Goal: Task Accomplishment & Management: Complete application form

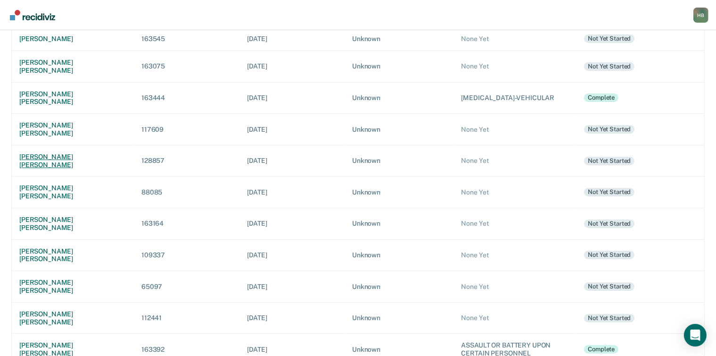
scroll to position [175, 0]
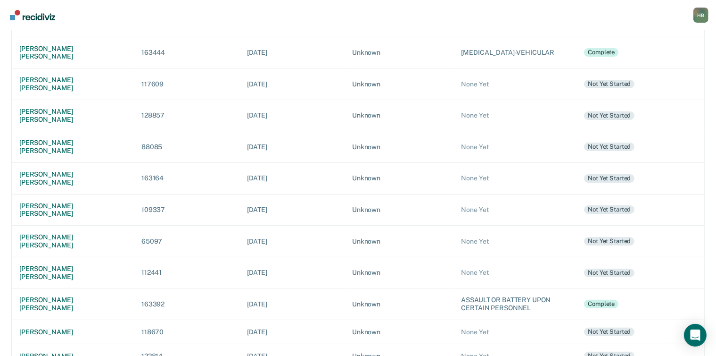
click at [51, 352] on div "[PERSON_NAME]" at bounding box center [72, 356] width 107 height 8
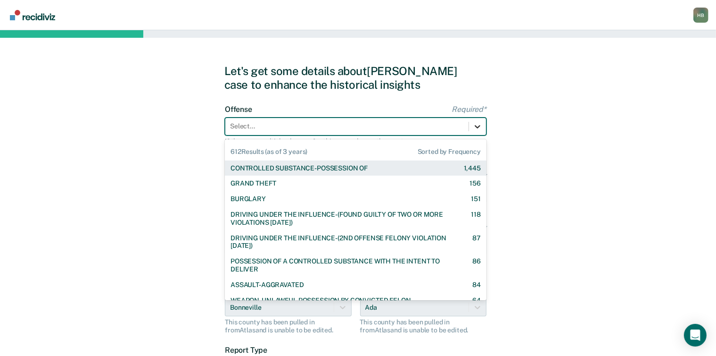
click at [474, 129] on icon at bounding box center [477, 126] width 9 height 9
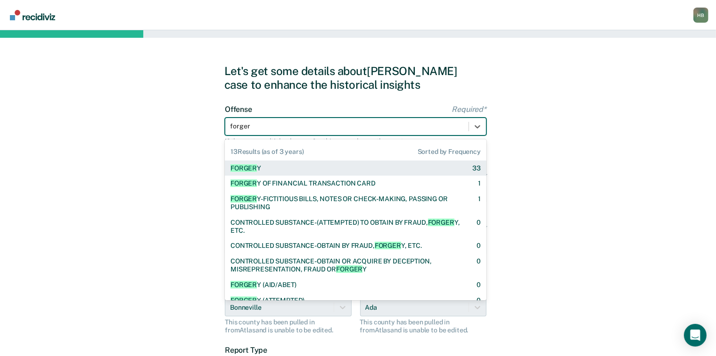
type input "forgery"
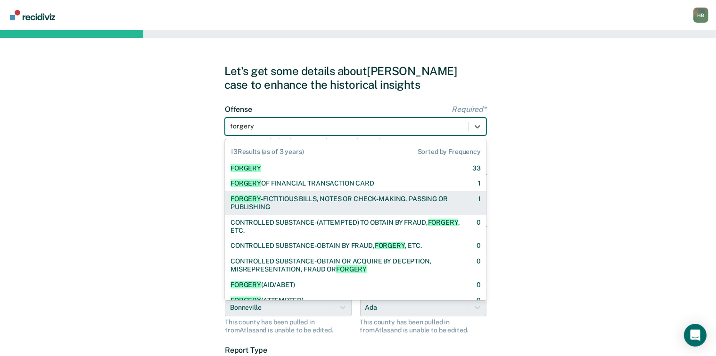
click at [341, 197] on div "FORGERY -FICTITIOUS BILLS, NOTES OR CHECK-MAKING, PASSING OR PUBLISHING" at bounding box center [346, 203] width 231 height 16
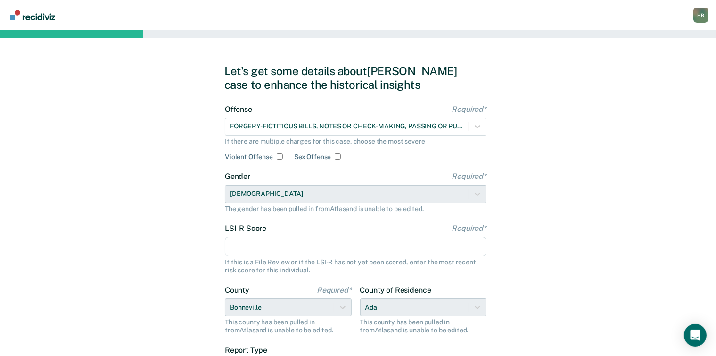
click at [271, 242] on input "LSI-R Score Required*" at bounding box center [356, 247] width 262 height 20
type input "3"
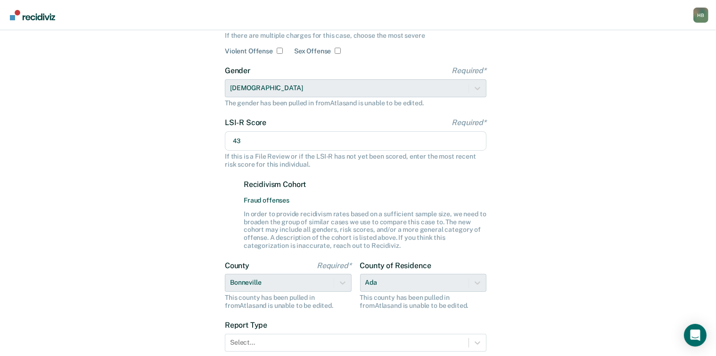
scroll to position [107, 0]
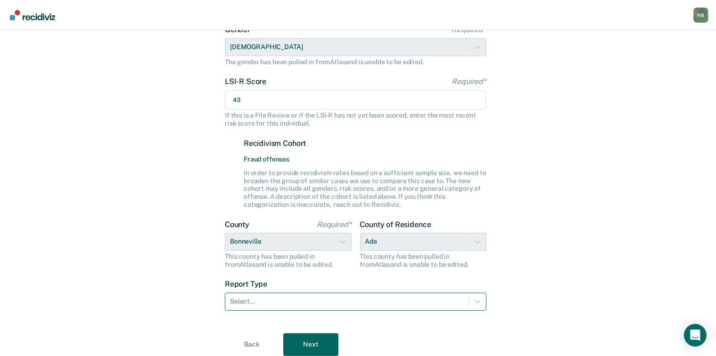
type input "43"
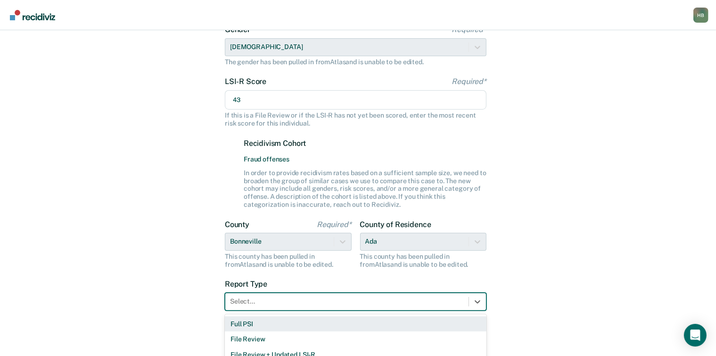
scroll to position [158, 0]
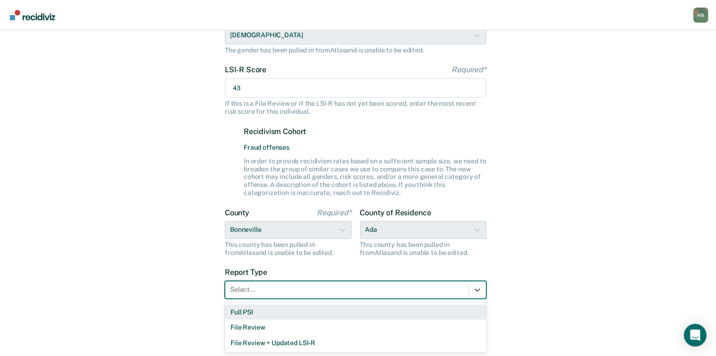
click at [273, 298] on div "3 results available. Use Up and Down to choose options, press Enter to select t…" at bounding box center [356, 290] width 262 height 18
click at [267, 310] on div "Full PSI" at bounding box center [356, 312] width 262 height 16
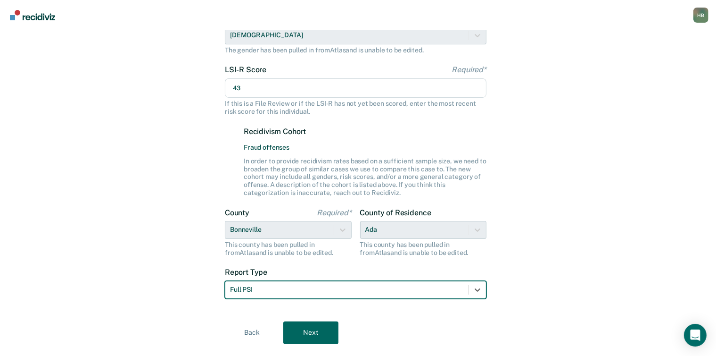
scroll to position [181, 0]
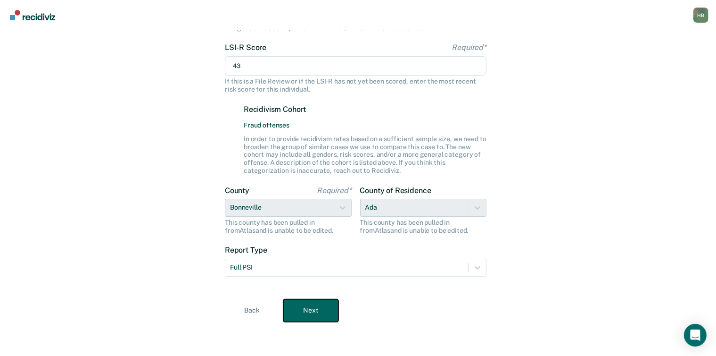
click at [315, 305] on button "Next" at bounding box center [310, 310] width 55 height 23
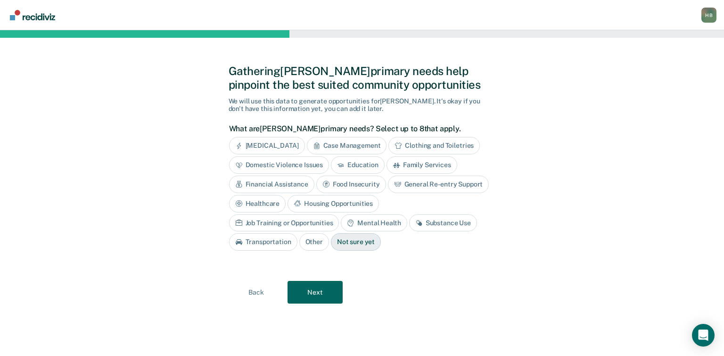
click at [338, 145] on div "Case Management" at bounding box center [347, 145] width 80 height 17
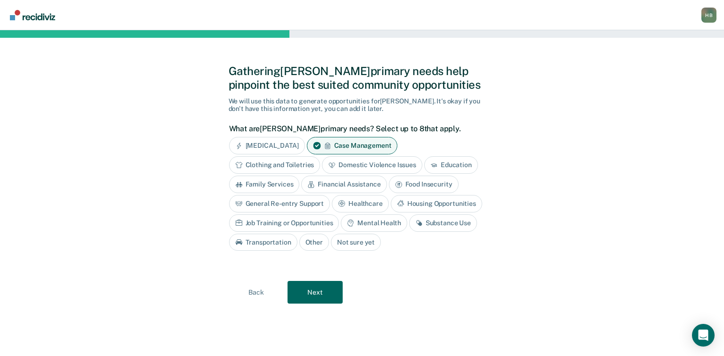
click at [279, 167] on div "Clothing and Toiletries" at bounding box center [274, 164] width 91 height 17
click at [316, 183] on div "Financial Assistance" at bounding box center [343, 183] width 85 height 17
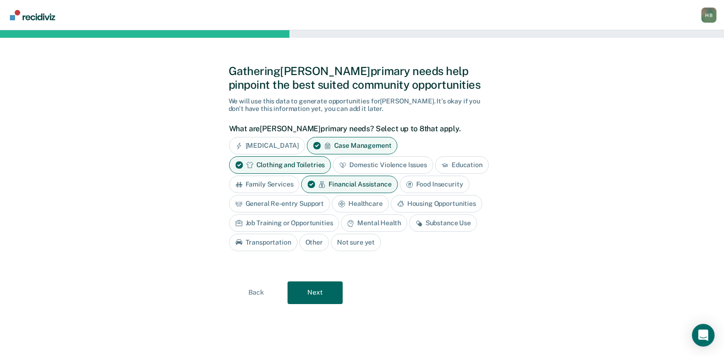
click at [298, 200] on div "General Re-entry Support" at bounding box center [279, 203] width 101 height 17
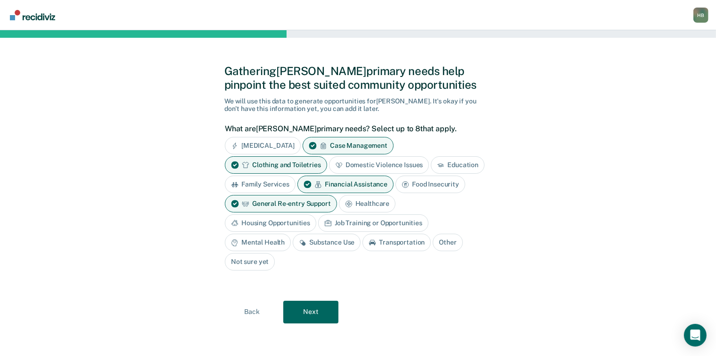
click at [277, 240] on div "Mental Health" at bounding box center [258, 241] width 66 height 17
click at [330, 240] on div "Substance Use" at bounding box center [338, 241] width 68 height 17
click at [300, 224] on div "Housing Opportunities" at bounding box center [270, 222] width 91 height 17
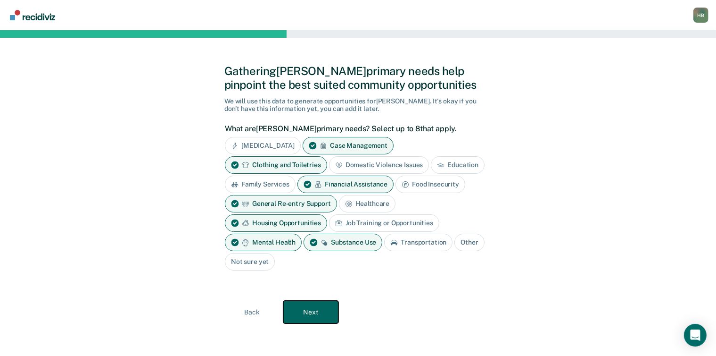
click at [332, 309] on button "Next" at bounding box center [310, 311] width 55 height 23
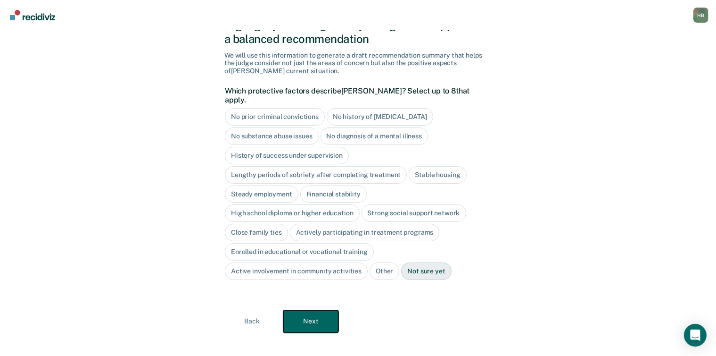
click at [321, 312] on button "Next" at bounding box center [310, 321] width 55 height 23
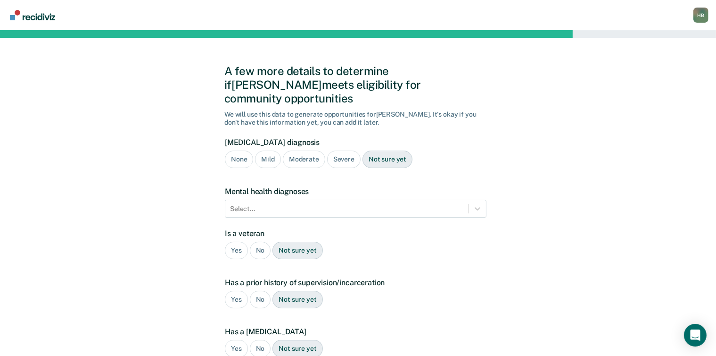
click at [343, 150] on div "Severe" at bounding box center [343, 158] width 33 height 17
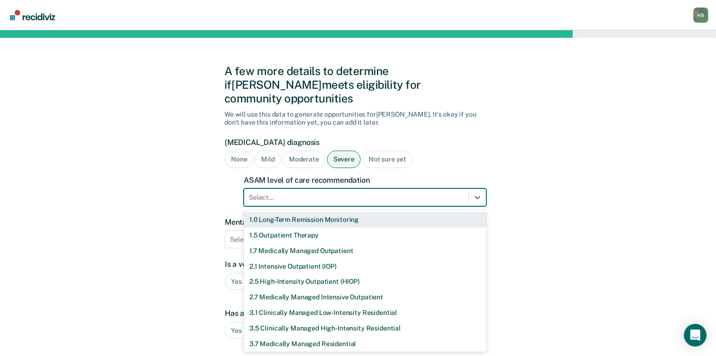
click at [330, 192] on div at bounding box center [356, 197] width 215 height 10
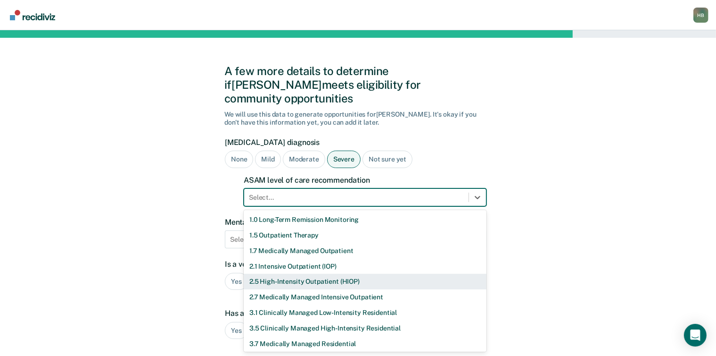
click at [298, 273] on div "2.5 High-Intensity Outpatient (HIOP)" at bounding box center [365, 281] width 243 height 16
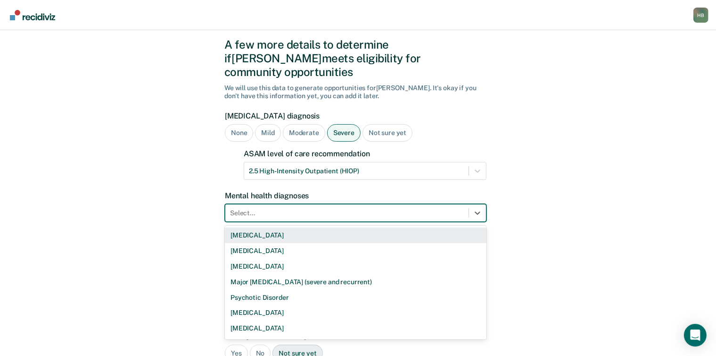
scroll to position [28, 0]
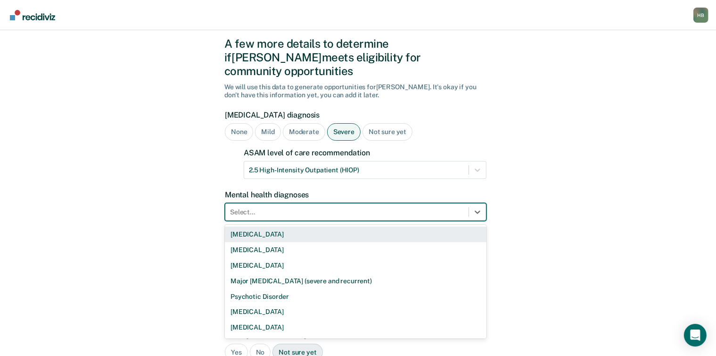
click at [274, 221] on div "9 results available. Use Up and Down to choose options, press Enter to select t…" at bounding box center [356, 212] width 262 height 18
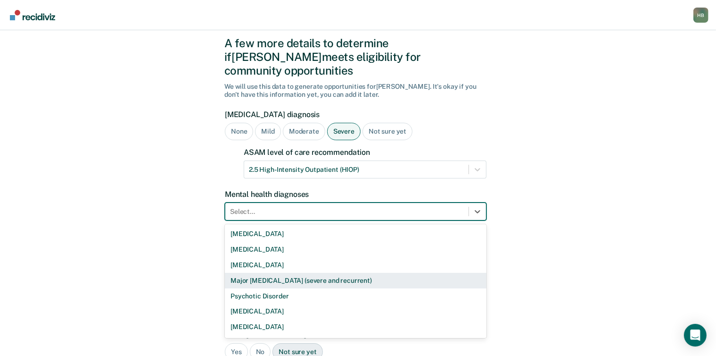
scroll to position [1, 0]
click at [271, 272] on div "Major [MEDICAL_DATA] (severe and recurrent)" at bounding box center [356, 280] width 262 height 16
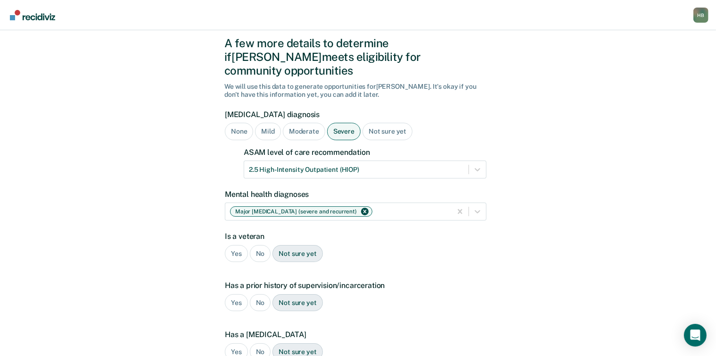
click at [259, 245] on div "No" at bounding box center [260, 253] width 21 height 17
click at [232, 294] on div "Yes" at bounding box center [236, 302] width 23 height 17
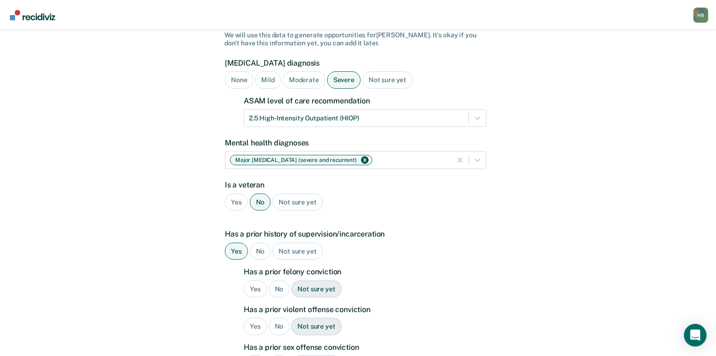
scroll to position [80, 0]
click at [254, 280] on div "Yes" at bounding box center [255, 288] width 23 height 17
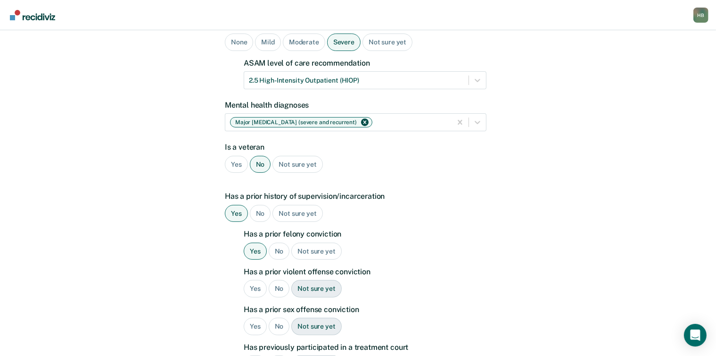
click at [254, 280] on div "Yes" at bounding box center [255, 288] width 23 height 17
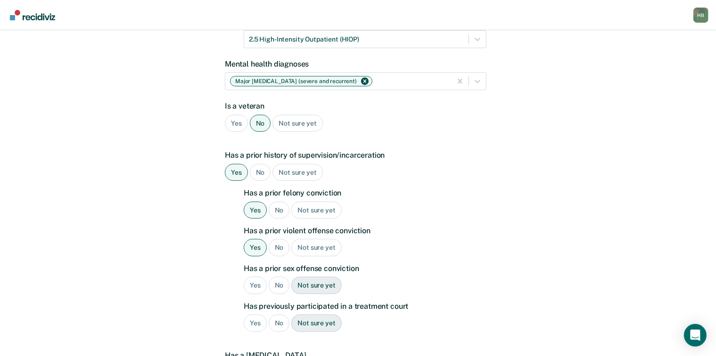
scroll to position [158, 0]
click at [254, 276] on div "Yes" at bounding box center [255, 284] width 23 height 17
click at [281, 238] on div "No" at bounding box center [279, 246] width 21 height 17
click at [278, 314] on div "No" at bounding box center [279, 322] width 21 height 17
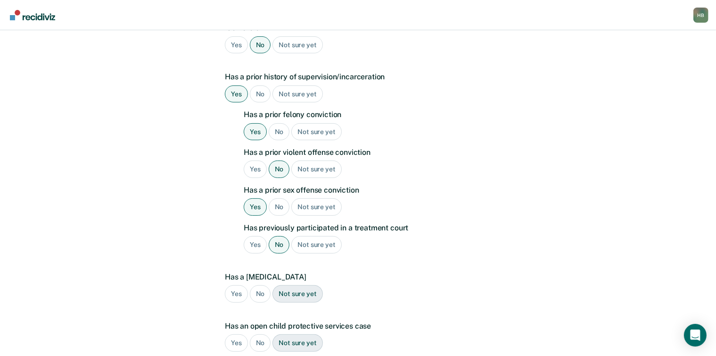
scroll to position [238, 0]
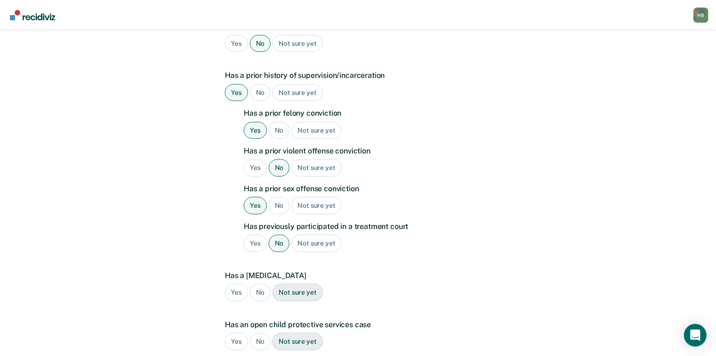
click at [240, 283] on div "Yes" at bounding box center [236, 291] width 23 height 17
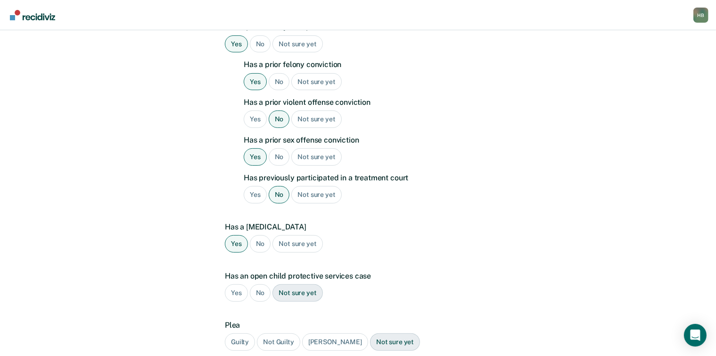
scroll to position [287, 0]
click at [261, 283] on div "No" at bounding box center [260, 291] width 21 height 17
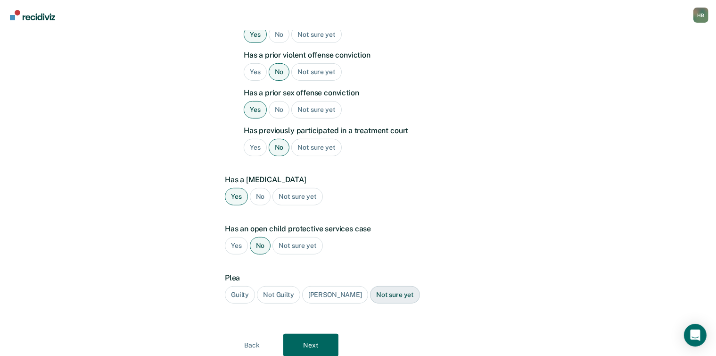
scroll to position [336, 0]
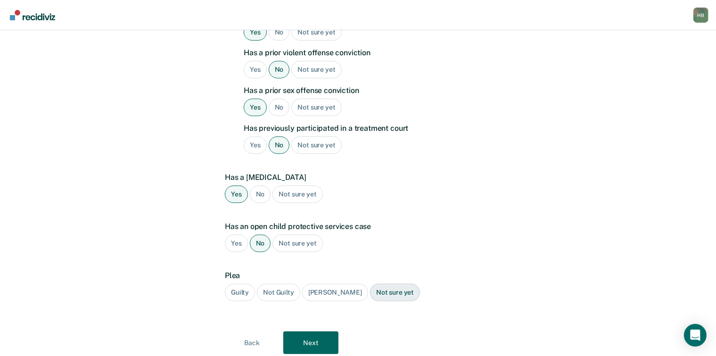
click at [240, 283] on div "Guilty" at bounding box center [240, 291] width 30 height 17
click at [318, 331] on button "Next" at bounding box center [310, 342] width 55 height 23
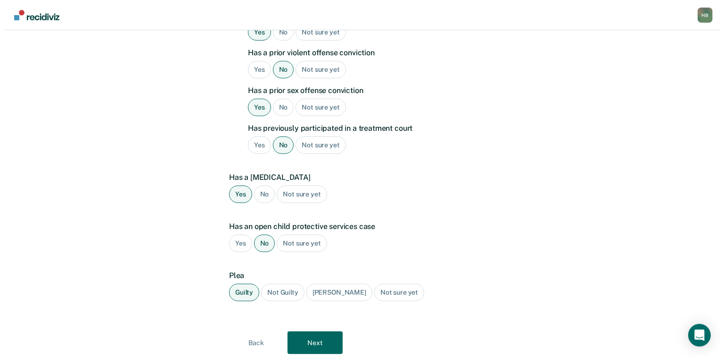
scroll to position [0, 0]
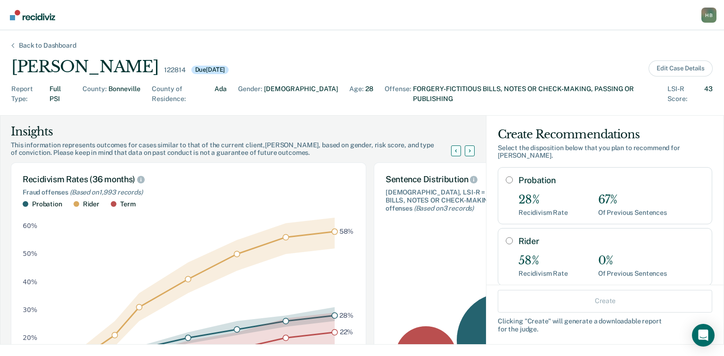
click at [506, 176] on input "Probation" at bounding box center [509, 180] width 7 height 8
radio input "true"
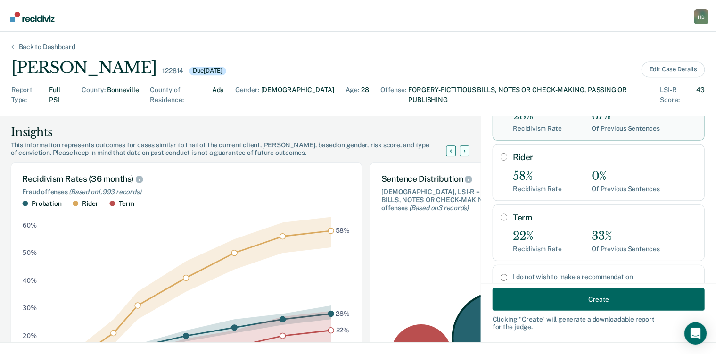
scroll to position [112, 0]
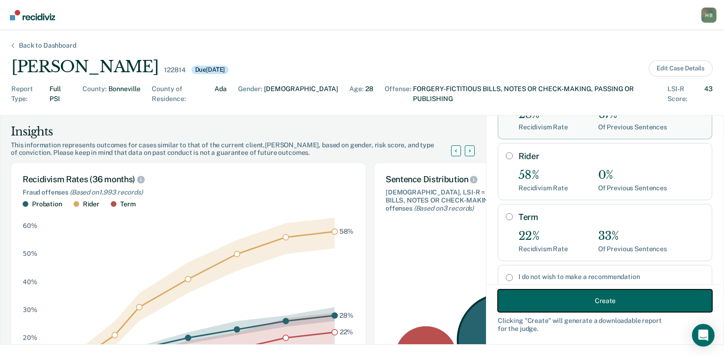
click at [570, 303] on button "Create" at bounding box center [605, 300] width 215 height 23
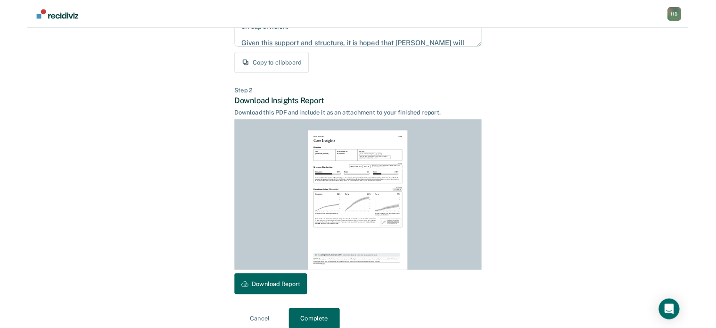
scroll to position [182, 0]
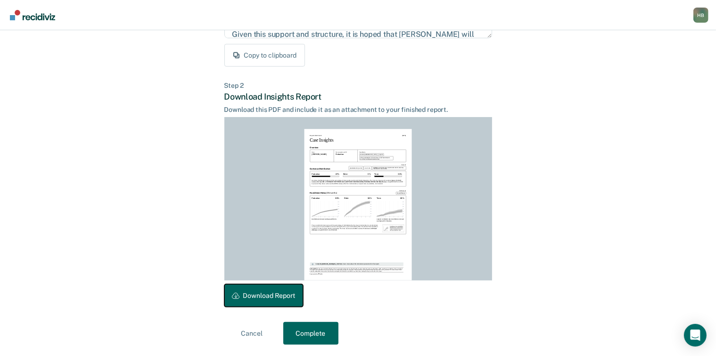
click at [288, 299] on button "Download Report" at bounding box center [263, 295] width 79 height 23
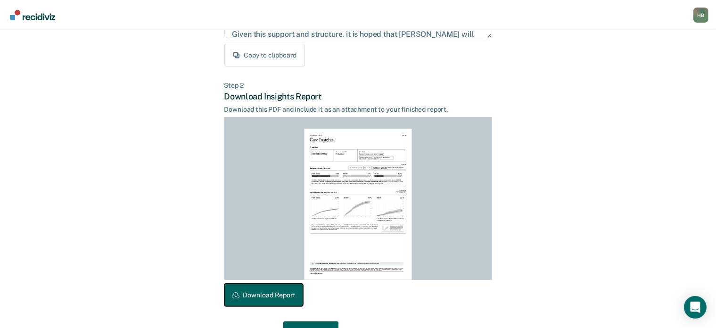
scroll to position [209, 0]
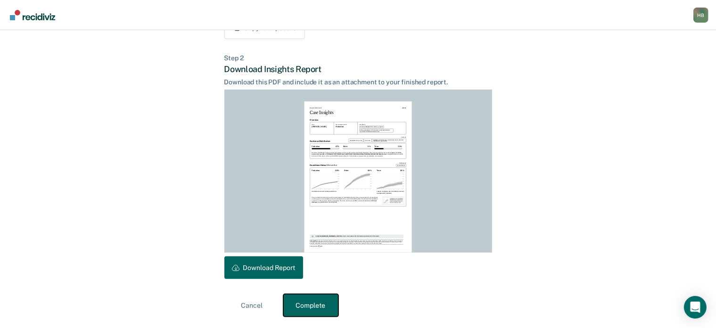
click at [320, 303] on button "Complete" at bounding box center [310, 305] width 55 height 23
